Goal: Task Accomplishment & Management: Complete application form

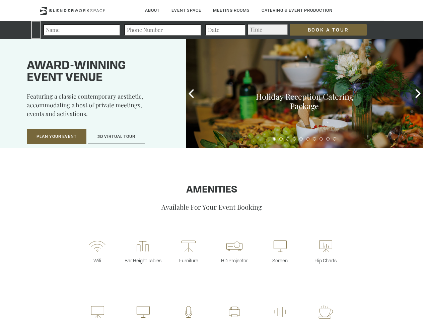
click at [328, 30] on input "Book a Tour" at bounding box center [328, 29] width 77 height 11
click at [57, 136] on button "Plan Your Event" at bounding box center [57, 136] width 60 height 15
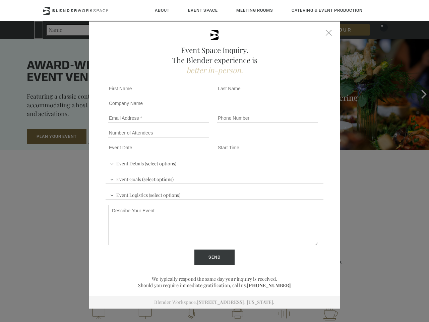
click at [117, 136] on input "Number of Attendees" at bounding box center [158, 132] width 101 height 9
click at [191, 93] on div "First name *" at bounding box center [159, 88] width 109 height 15
click at [418, 93] on div "Event Space Inquiry. The Blender experience is better in-person. Event Details …" at bounding box center [214, 161] width 429 height 322
click at [274, 139] on fieldset "Number of Attendees Budget Range" at bounding box center [214, 132] width 218 height 15
click at [281, 139] on fieldset "Number of Attendees Budget Range" at bounding box center [214, 132] width 218 height 15
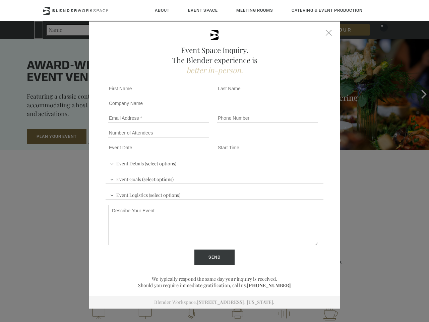
click at [288, 139] on fieldset "Number of Attendees Budget Range" at bounding box center [214, 132] width 218 height 15
click at [294, 139] on fieldset "Number of Attendees Budget Range" at bounding box center [214, 132] width 218 height 15
click at [301, 139] on fieldset "Number of Attendees Budget Range" at bounding box center [214, 132] width 218 height 15
